Goal: Task Accomplishment & Management: Complete application form

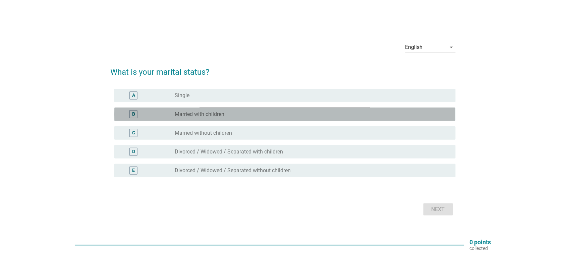
click at [249, 112] on div "radio_button_unchecked Married with children" at bounding box center [310, 114] width 270 height 7
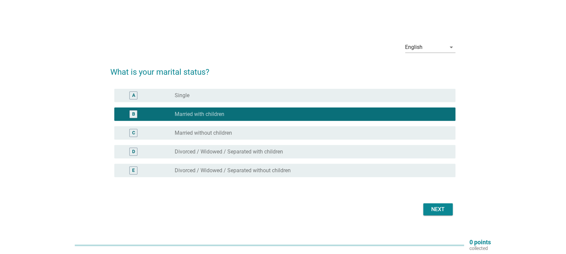
click at [432, 208] on div "Next" at bounding box center [438, 210] width 19 height 8
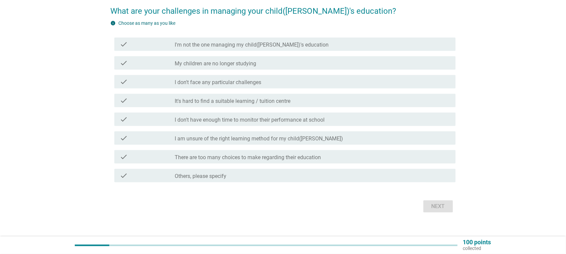
scroll to position [56, 0]
click at [268, 117] on label "I don't have enough time to monitor their performance at school" at bounding box center [250, 119] width 150 height 7
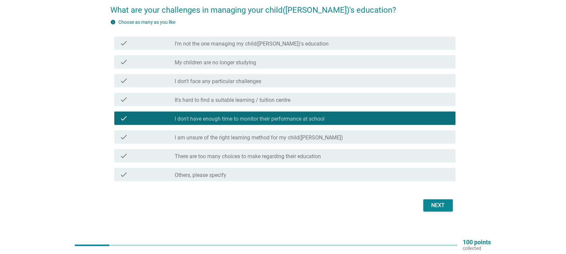
click at [282, 138] on label "I am unsure of the right learning method for my child([PERSON_NAME])" at bounding box center [259, 137] width 168 height 7
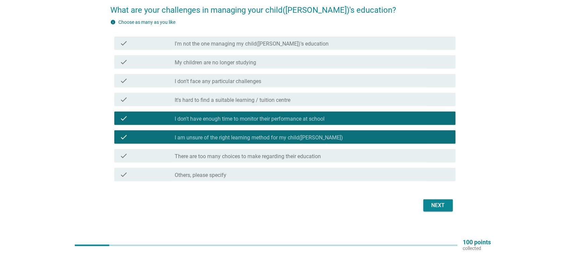
click at [277, 155] on label "There are too many choices to make regarding their education" at bounding box center [248, 156] width 146 height 7
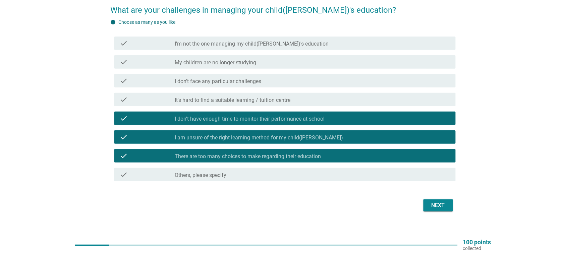
click at [440, 204] on div "Next" at bounding box center [438, 206] width 19 height 8
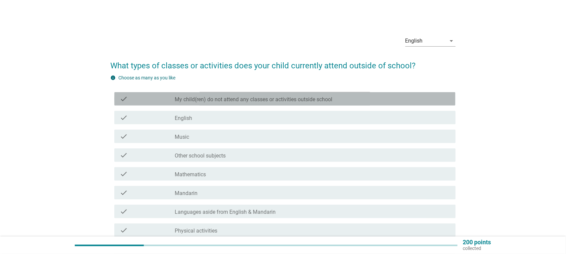
drag, startPoint x: 243, startPoint y: 101, endPoint x: 238, endPoint y: 122, distance: 21.7
click at [242, 104] on div "check check_box_outline_blank My child(ren) do not attend any classes or activi…" at bounding box center [284, 98] width 341 height 13
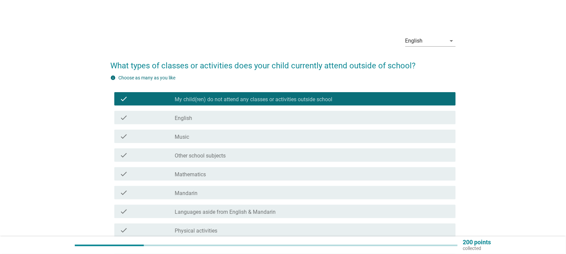
click at [236, 112] on div "check check_box_outline_blank English" at bounding box center [284, 117] width 341 height 13
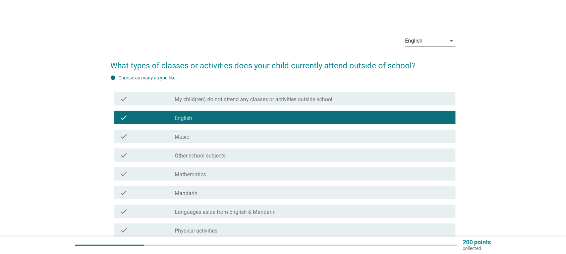
drag, startPoint x: 278, startPoint y: 146, endPoint x: 275, endPoint y: 155, distance: 9.4
click at [278, 146] on div "check check_box_outline_blank Other school subjects" at bounding box center [282, 155] width 345 height 19
click at [274, 156] on div "check_box_outline_blank Other school subjects" at bounding box center [312, 155] width 275 height 8
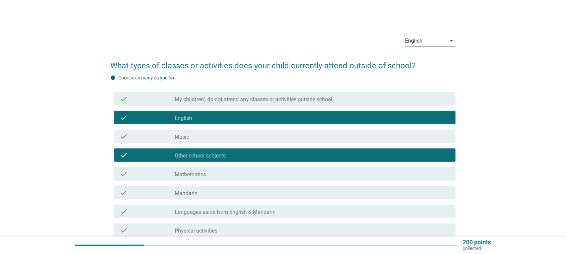
drag, startPoint x: 269, startPoint y: 173, endPoint x: 277, endPoint y: 198, distance: 27.0
click at [268, 175] on div "check_box_outline_blank Mathematics" at bounding box center [312, 174] width 275 height 8
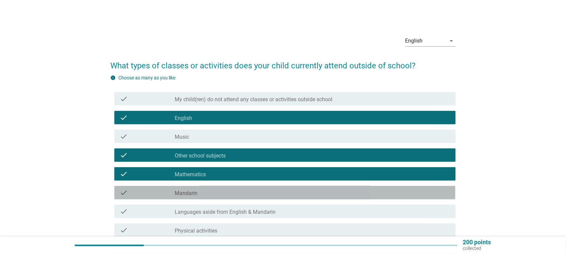
drag, startPoint x: 282, startPoint y: 196, endPoint x: 289, endPoint y: 203, distance: 9.0
click at [282, 197] on div "check check_box_outline_blank Mandarin" at bounding box center [284, 192] width 341 height 13
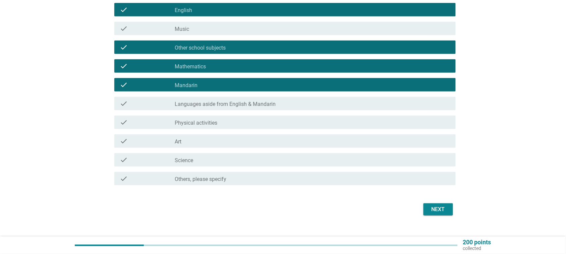
scroll to position [118, 0]
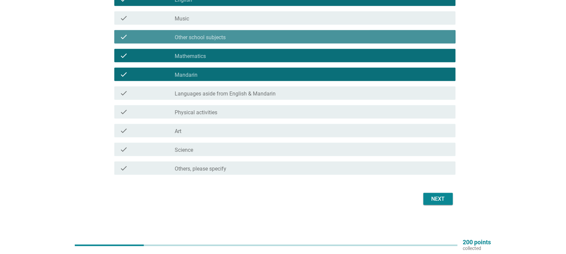
click at [237, 37] on div "check_box_outline_blank Other school subjects" at bounding box center [312, 37] width 275 height 8
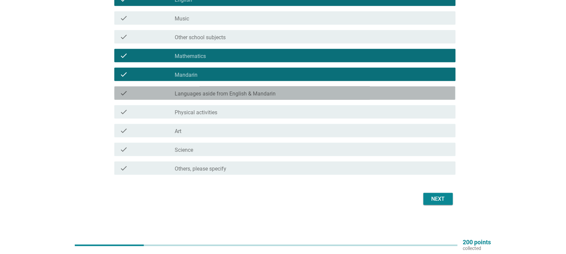
click at [256, 97] on label "Languages aside from English & Mandarin" at bounding box center [225, 94] width 101 height 7
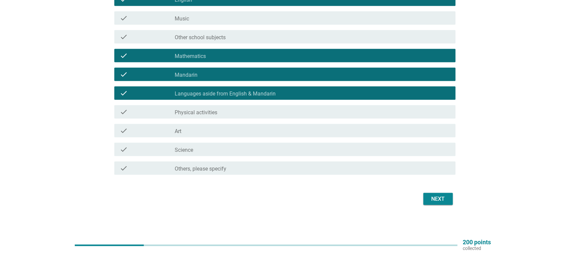
click at [235, 20] on div "check_box_outline_blank Music" at bounding box center [312, 18] width 275 height 8
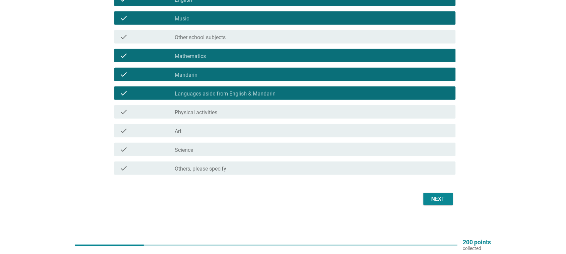
click at [270, 149] on div "check_box_outline_blank Science" at bounding box center [312, 150] width 275 height 8
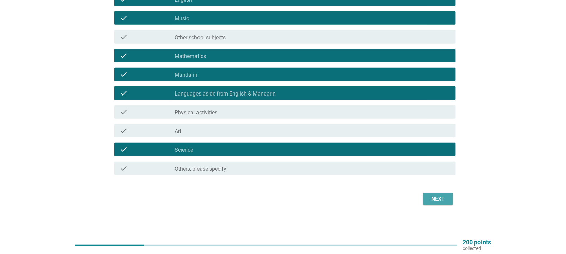
drag, startPoint x: 439, startPoint y: 198, endPoint x: 431, endPoint y: 198, distance: 8.4
click at [439, 198] on div "Next" at bounding box center [438, 199] width 19 height 8
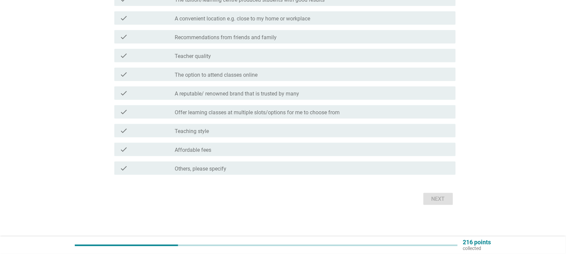
scroll to position [0, 0]
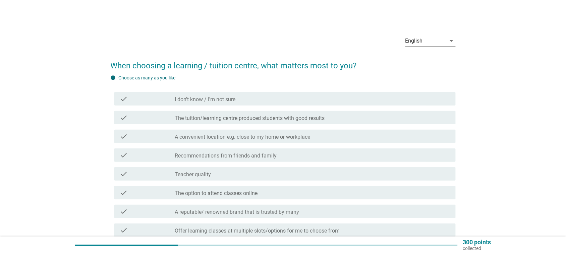
drag, startPoint x: 246, startPoint y: 116, endPoint x: 252, endPoint y: 144, distance: 28.7
click at [246, 116] on label "The tuition/learning centre produced students with good results" at bounding box center [250, 118] width 150 height 7
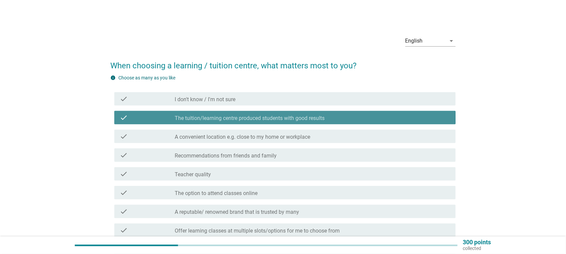
click at [252, 153] on label "Recommendations from friends and family" at bounding box center [226, 156] width 102 height 7
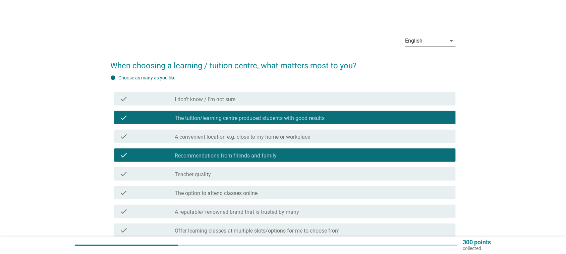
click at [256, 173] on div "check_box_outline_blank Teacher quality" at bounding box center [312, 174] width 275 height 8
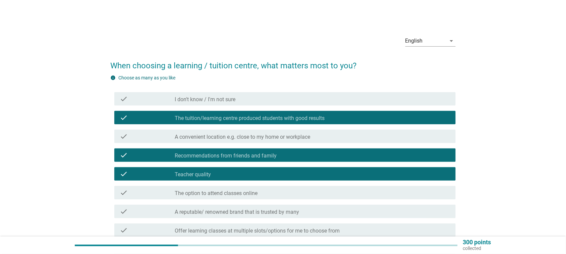
scroll to position [118, 0]
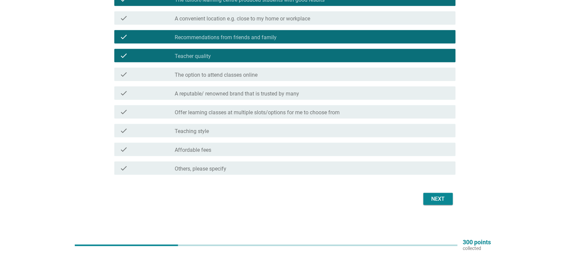
click at [453, 200] on button "Next" at bounding box center [438, 199] width 30 height 12
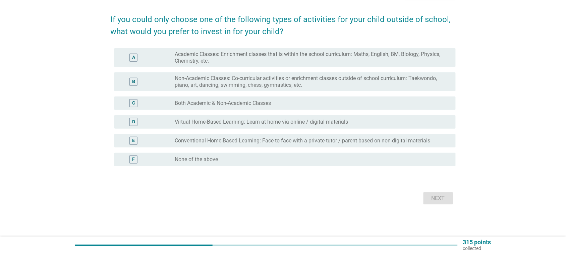
scroll to position [0, 0]
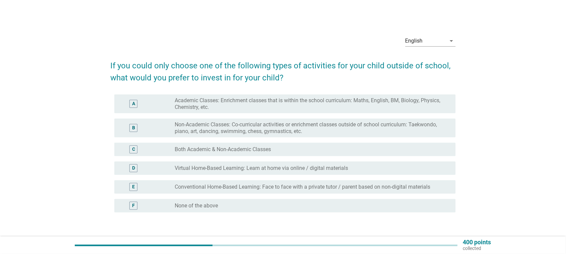
click at [280, 103] on label "Academic Classes: Enrichment classes that is within the school curriculum: Math…" at bounding box center [310, 103] width 270 height 13
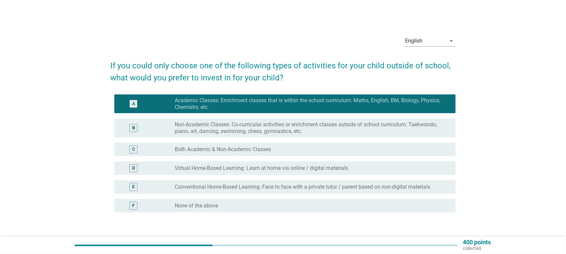
click at [281, 151] on div "radio_button_unchecked Both Academic & Non-Academic Classes" at bounding box center [310, 149] width 270 height 7
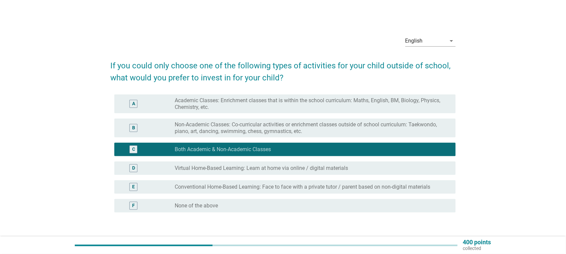
scroll to position [46, 0]
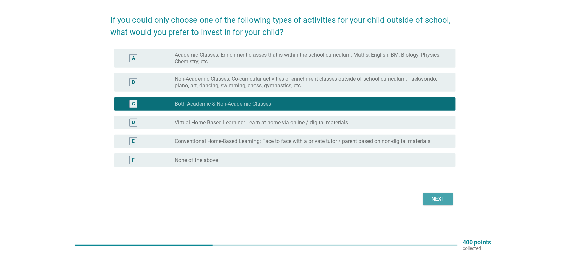
click at [441, 196] on div "Next" at bounding box center [438, 199] width 19 height 8
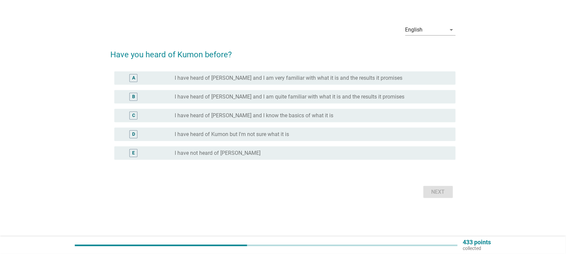
scroll to position [0, 0]
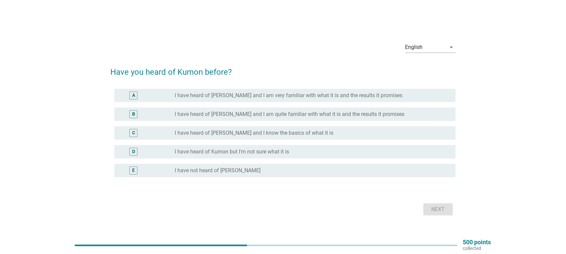
click at [235, 121] on div "B radio_button_unchecked I have heard of [PERSON_NAME] and I am quite familiar …" at bounding box center [284, 114] width 341 height 13
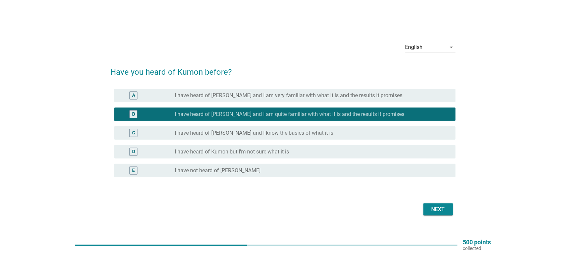
click at [247, 133] on label "I have heard of [PERSON_NAME] and I know the basics of what it is" at bounding box center [254, 133] width 159 height 7
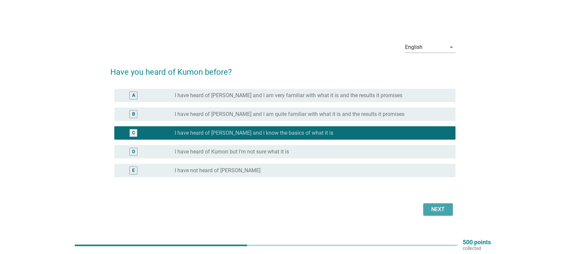
click at [428, 205] on button "Next" at bounding box center [438, 210] width 30 height 12
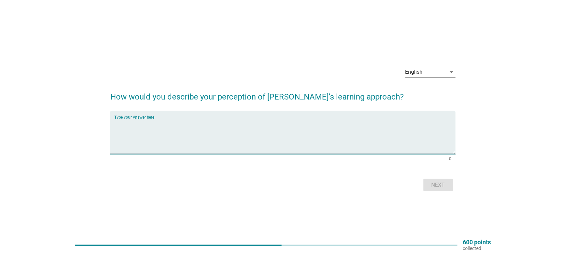
click at [154, 133] on textarea "Type your Answer here" at bounding box center [284, 136] width 341 height 35
click at [188, 142] on textarea "Type your Answer here" at bounding box center [284, 136] width 341 height 35
type textarea "great learning brain developing"
click at [434, 180] on button "Next" at bounding box center [438, 185] width 30 height 12
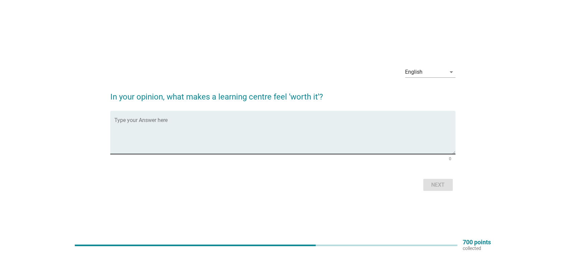
drag, startPoint x: 240, startPoint y: 127, endPoint x: 330, endPoint y: 132, distance: 90.7
click at [240, 127] on textarea "Type your Answer here" at bounding box center [284, 136] width 341 height 35
click at [163, 138] on textarea "Type your Answer here" at bounding box center [284, 136] width 341 height 35
type textarea "smart learning"
click at [436, 185] on div "Next" at bounding box center [438, 185] width 19 height 8
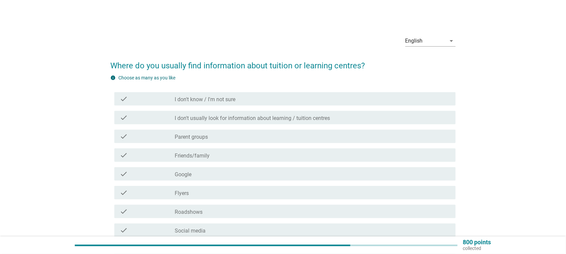
click at [183, 134] on label "Parent groups" at bounding box center [191, 137] width 33 height 7
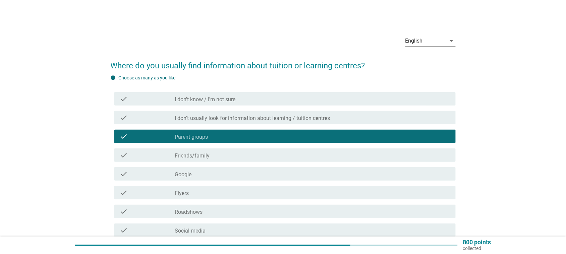
drag, startPoint x: 195, startPoint y: 170, endPoint x: 193, endPoint y: 185, distance: 15.2
click at [194, 172] on div "check check_box_outline_blank Google" at bounding box center [284, 173] width 341 height 13
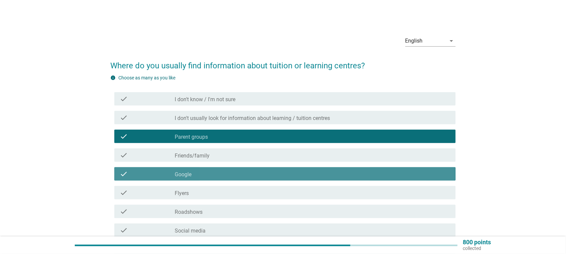
click at [195, 188] on div "check check_box_outline_blank Flyers" at bounding box center [284, 192] width 341 height 13
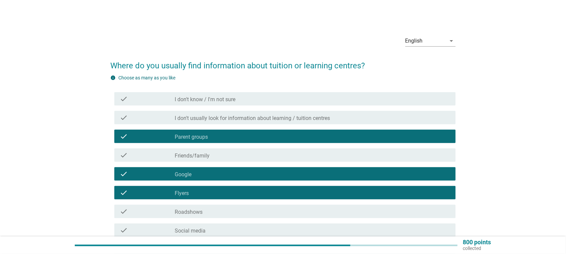
scroll to position [81, 0]
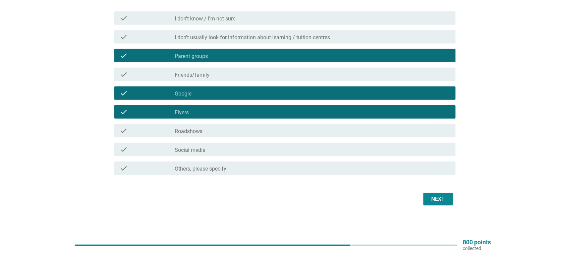
click at [437, 195] on div "Next" at bounding box center [438, 199] width 19 height 8
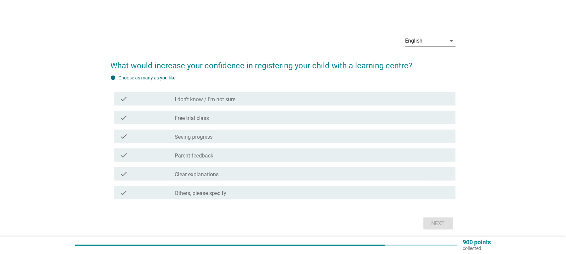
click at [256, 128] on div "check check_box_outline_blank Seeing progress" at bounding box center [282, 136] width 345 height 19
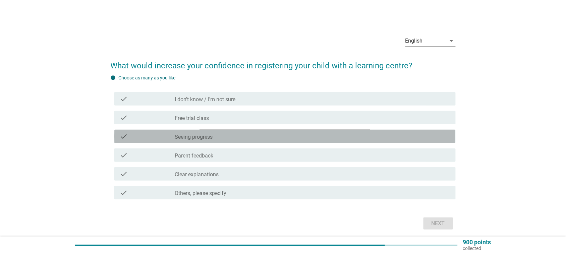
drag, startPoint x: 259, startPoint y: 138, endPoint x: 258, endPoint y: 156, distance: 17.8
click at [258, 138] on div "check_box_outline_blank Seeing progress" at bounding box center [312, 136] width 275 height 8
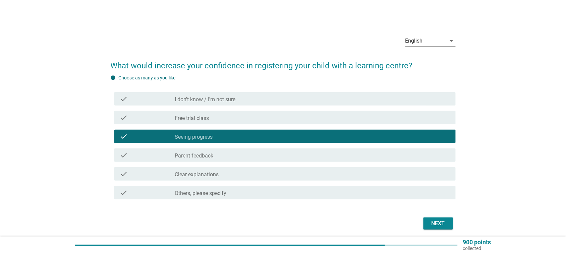
click at [258, 158] on div "check_box_outline_blank Parent feedback" at bounding box center [312, 155] width 275 height 8
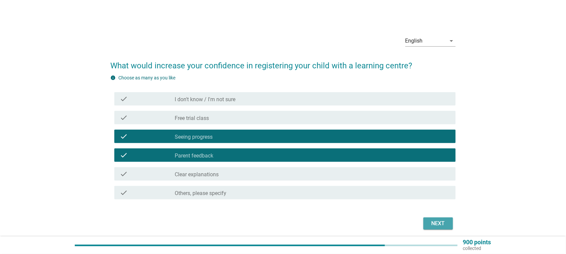
click at [445, 218] on button "Next" at bounding box center [438, 224] width 30 height 12
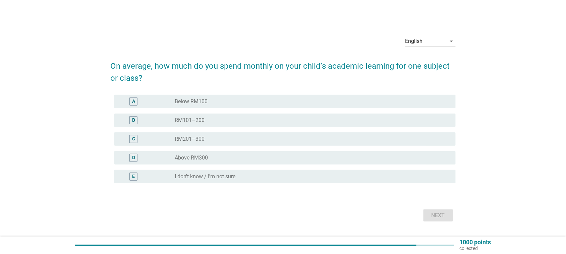
click at [221, 120] on div "radio_button_unchecked RM101–200" at bounding box center [310, 120] width 270 height 7
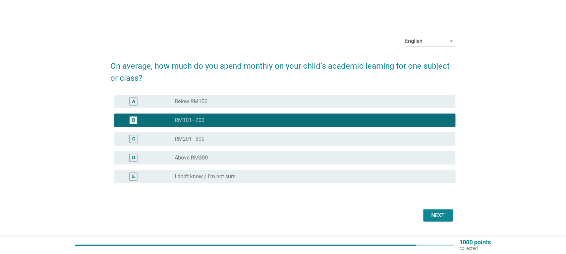
click at [434, 215] on div "Next" at bounding box center [438, 216] width 19 height 8
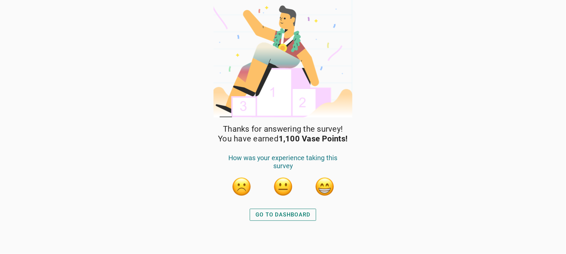
click at [326, 183] on button "button" at bounding box center [324, 187] width 20 height 20
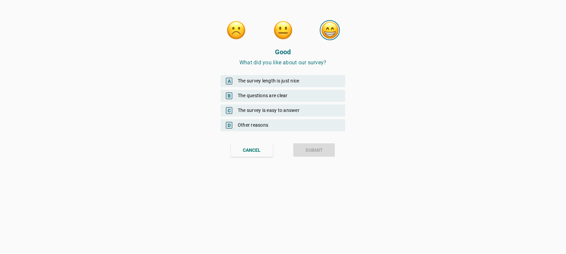
click at [274, 110] on div "C The survey is easy to answer" at bounding box center [283, 111] width 125 height 12
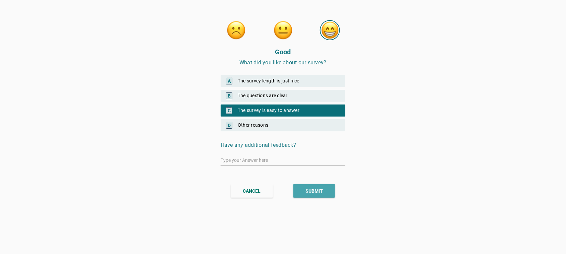
click at [317, 196] on button "SUBMIT" at bounding box center [314, 190] width 42 height 13
